Goal: Task Accomplishment & Management: Use online tool/utility

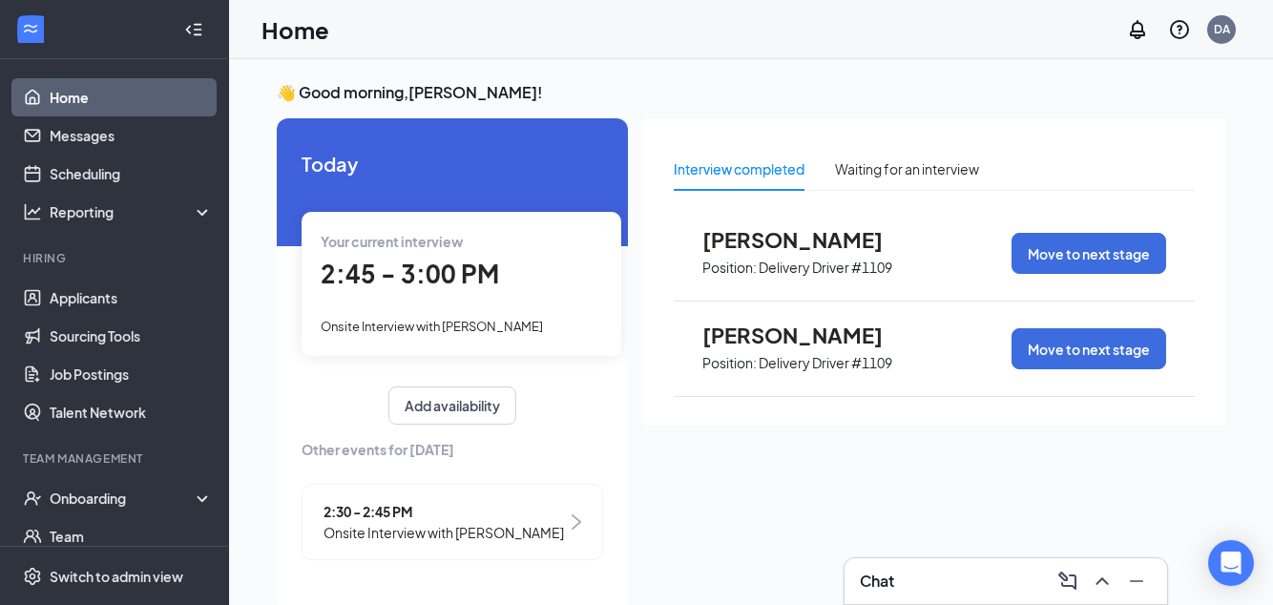
click at [508, 269] on div "2:45 - 3:00 PM" at bounding box center [461, 274] width 281 height 39
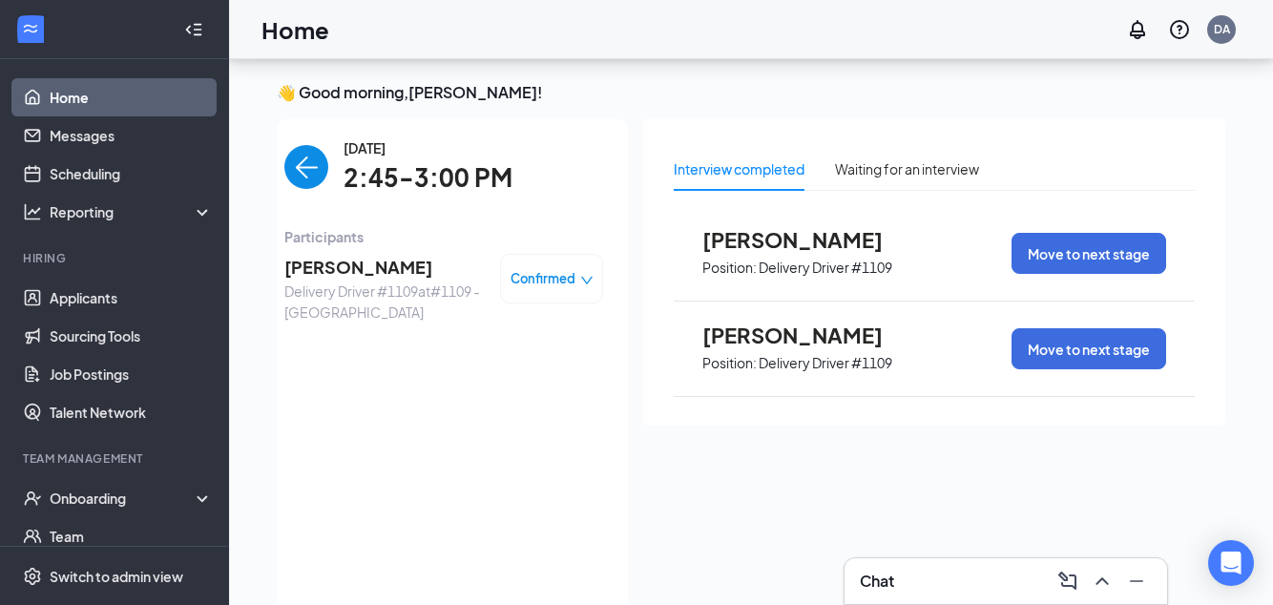
scroll to position [97, 0]
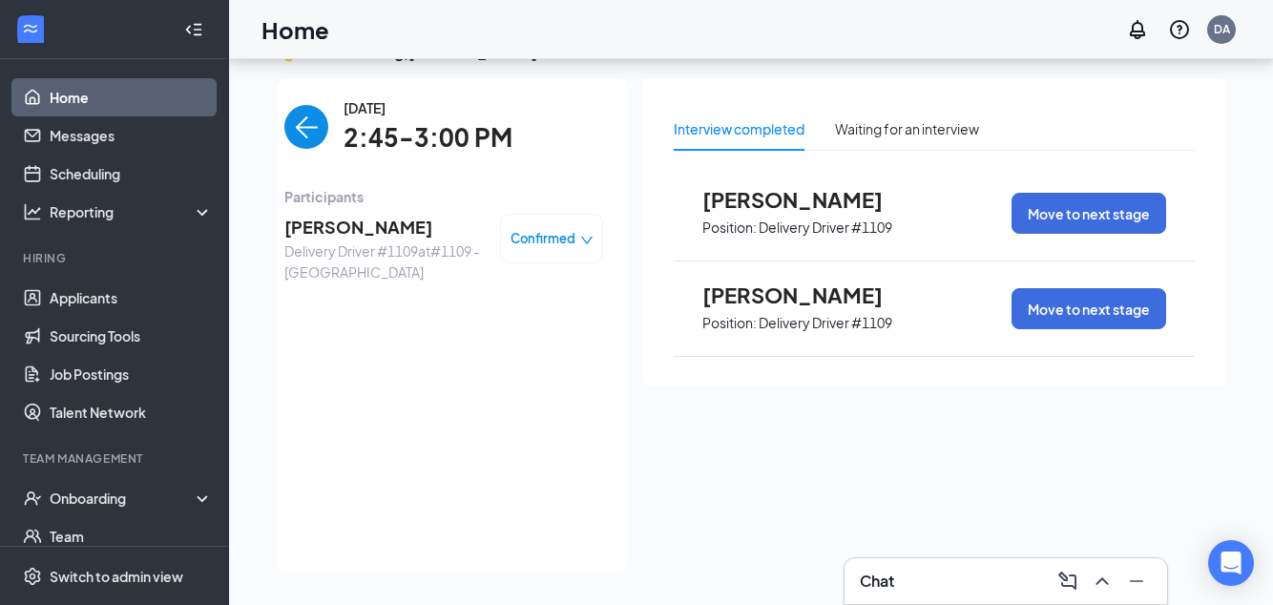
click at [415, 214] on span "[PERSON_NAME]" at bounding box center [384, 227] width 200 height 27
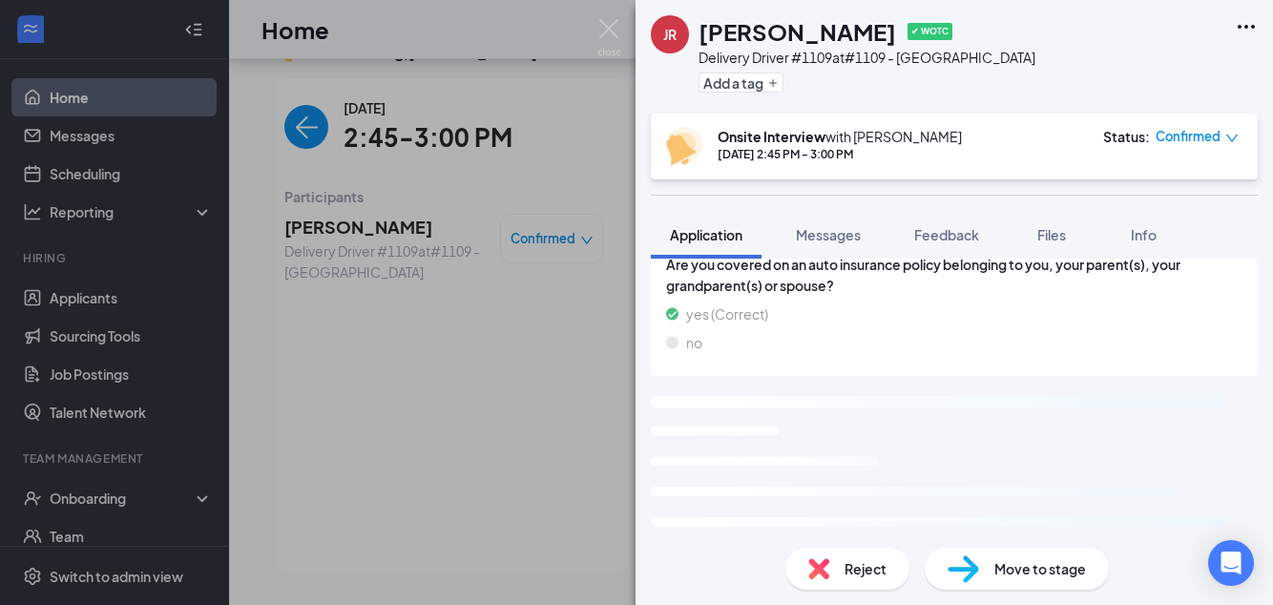
scroll to position [90, 0]
click at [1042, 576] on span "Move to stage" at bounding box center [1040, 568] width 92 height 21
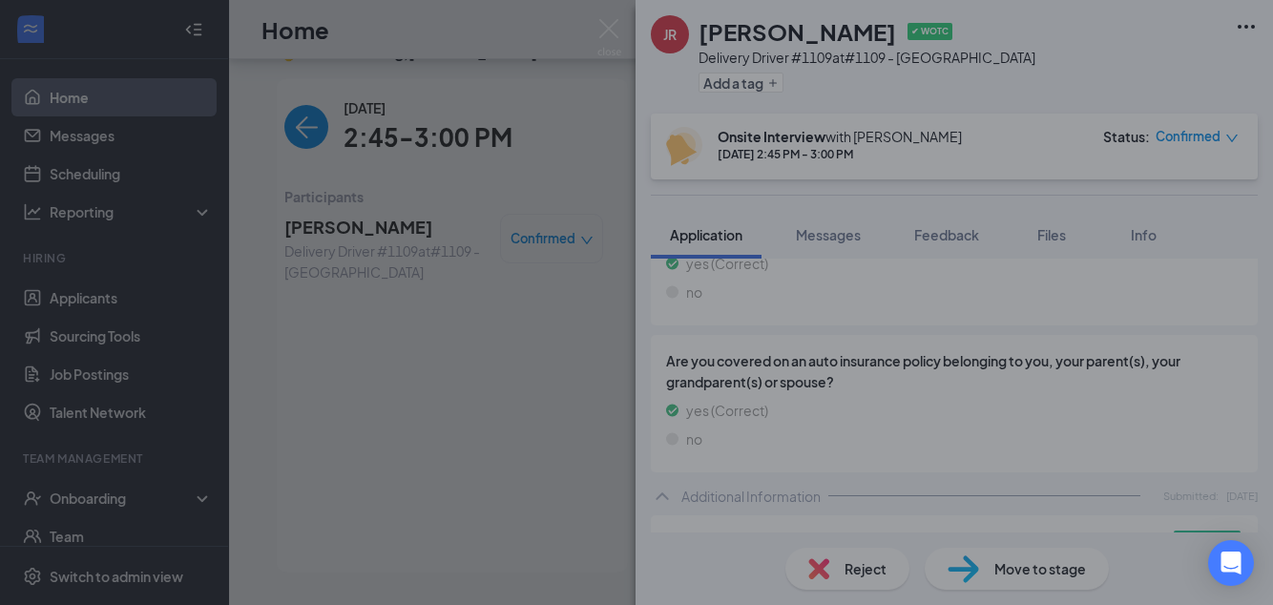
scroll to position [922, 0]
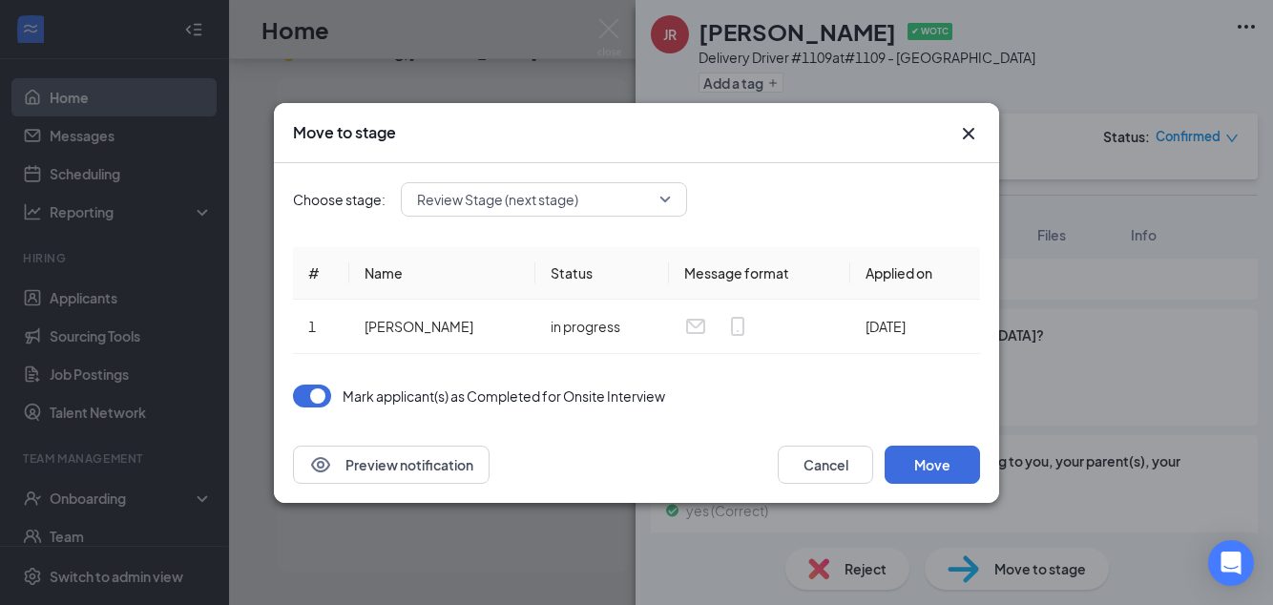
click at [656, 214] on input "search" at bounding box center [537, 199] width 250 height 32
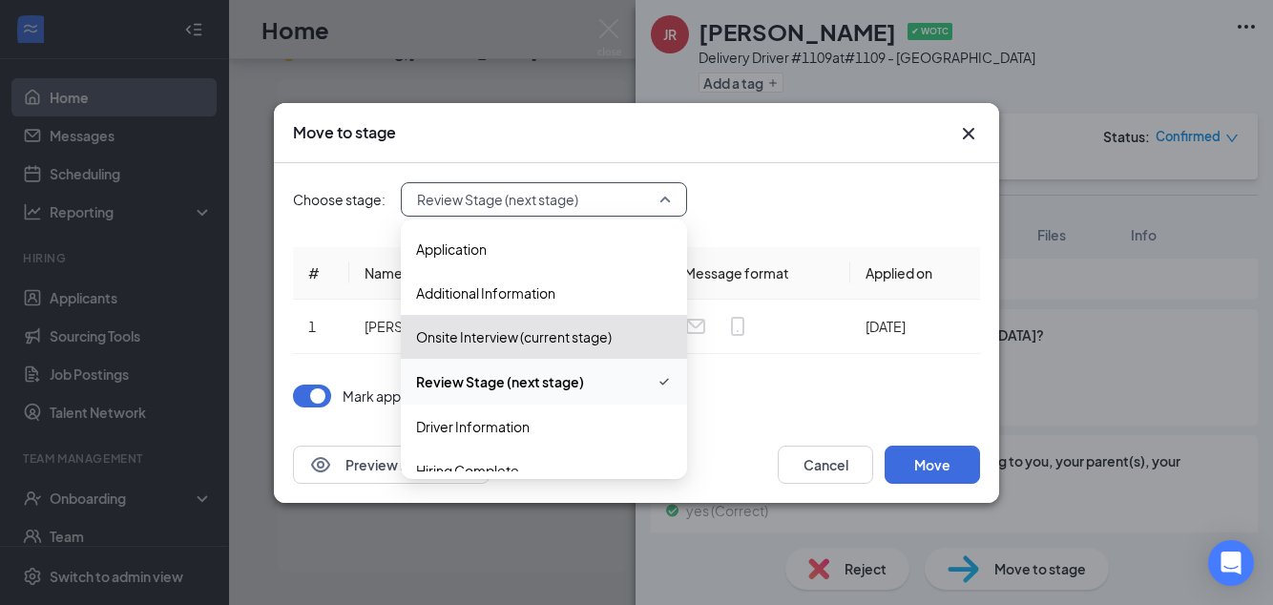
click at [525, 419] on span "Driver Information" at bounding box center [473, 426] width 114 height 21
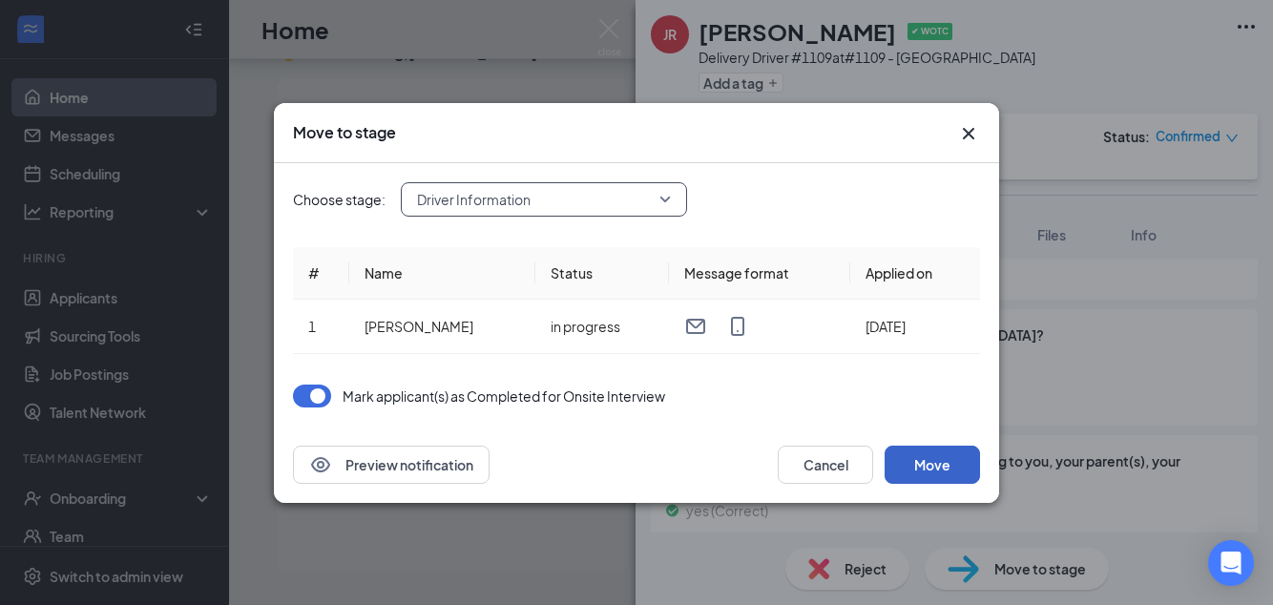
click at [929, 469] on button "Move" at bounding box center [931, 465] width 95 height 38
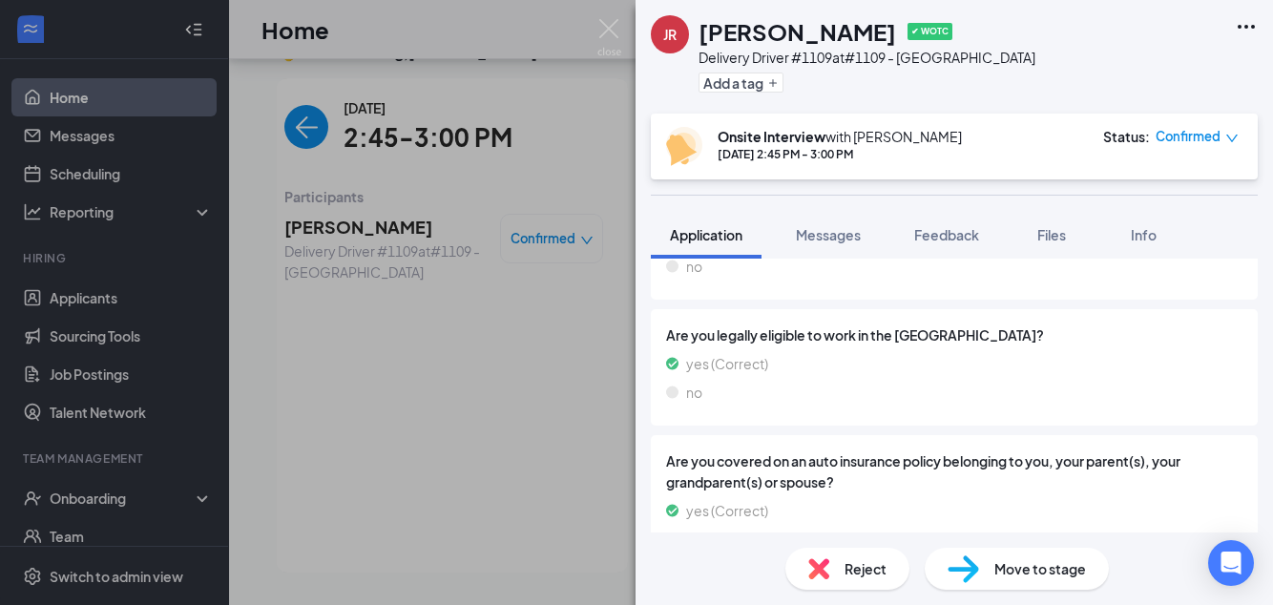
click at [489, 431] on div "JR [PERSON_NAME] ✔ WOTC Delivery Driver #1109 at #1109 - North Rock Add a tag O…" at bounding box center [636, 302] width 1273 height 605
